Goal: Find specific page/section: Find specific page/section

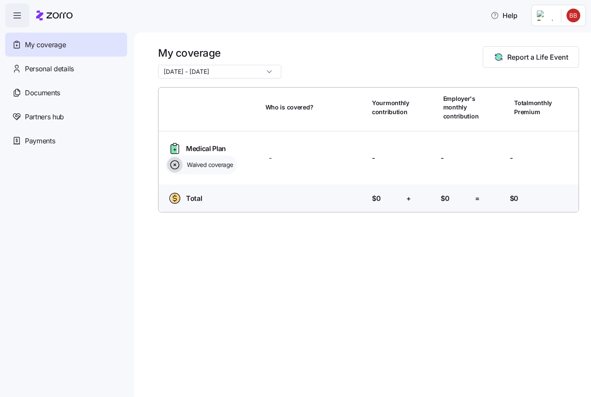
click at [35, 92] on span "Documents" at bounding box center [42, 93] width 35 height 11
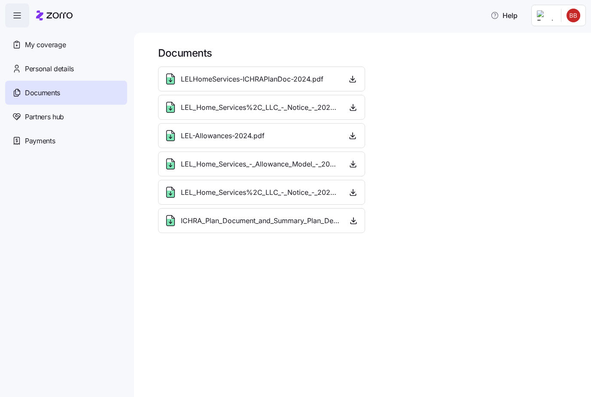
click at [205, 225] on span "ICHRA_Plan_Document_and_Summary_Plan_Description_-_2026.pdf" at bounding box center [261, 221] width 160 height 11
click at [200, 196] on span "LEL_Home_Services%2C_LLC_-_Notice_-_2026.pdf" at bounding box center [260, 192] width 158 height 11
click at [193, 164] on span "LEL_Home_Services_-_Allowance_Model_-_2025.pdf" at bounding box center [260, 164] width 159 height 11
click at [187, 135] on span "LEL-Allowances-2024.pdf" at bounding box center [223, 136] width 84 height 11
click at [176, 100] on div "LEL_Home_Services%2C_LLC_-_Notice_-_2025.pdf" at bounding box center [261, 107] width 207 height 25
